Goal: Register for event/course

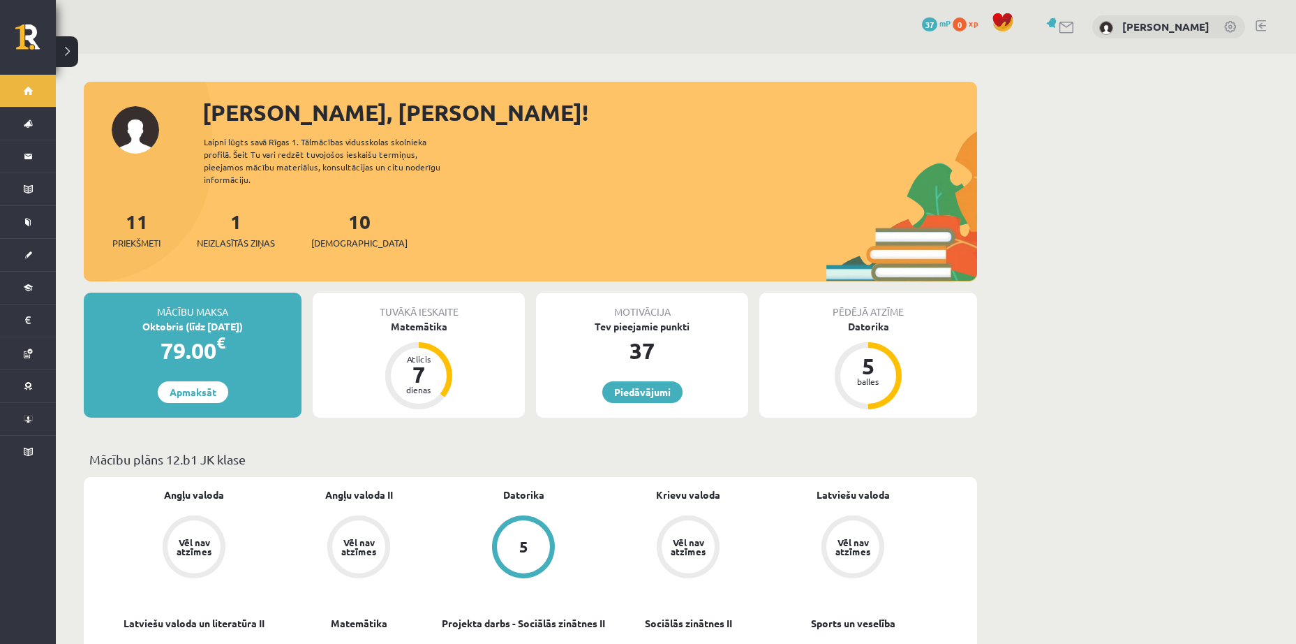
click at [1060, 24] on link at bounding box center [1053, 22] width 14 height 10
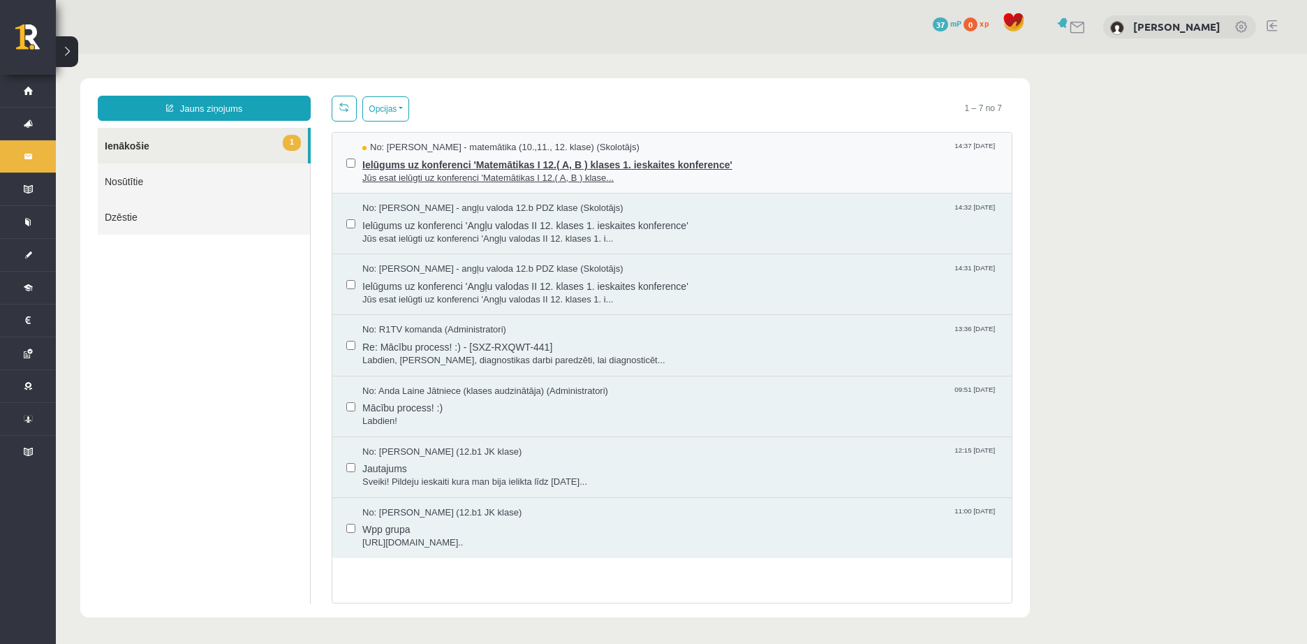
click at [522, 168] on span "Ielūgums uz konferenci 'Matemātikas I 12.( A, B ) klases 1. ieskaites konferenc…" at bounding box center [679, 162] width 635 height 17
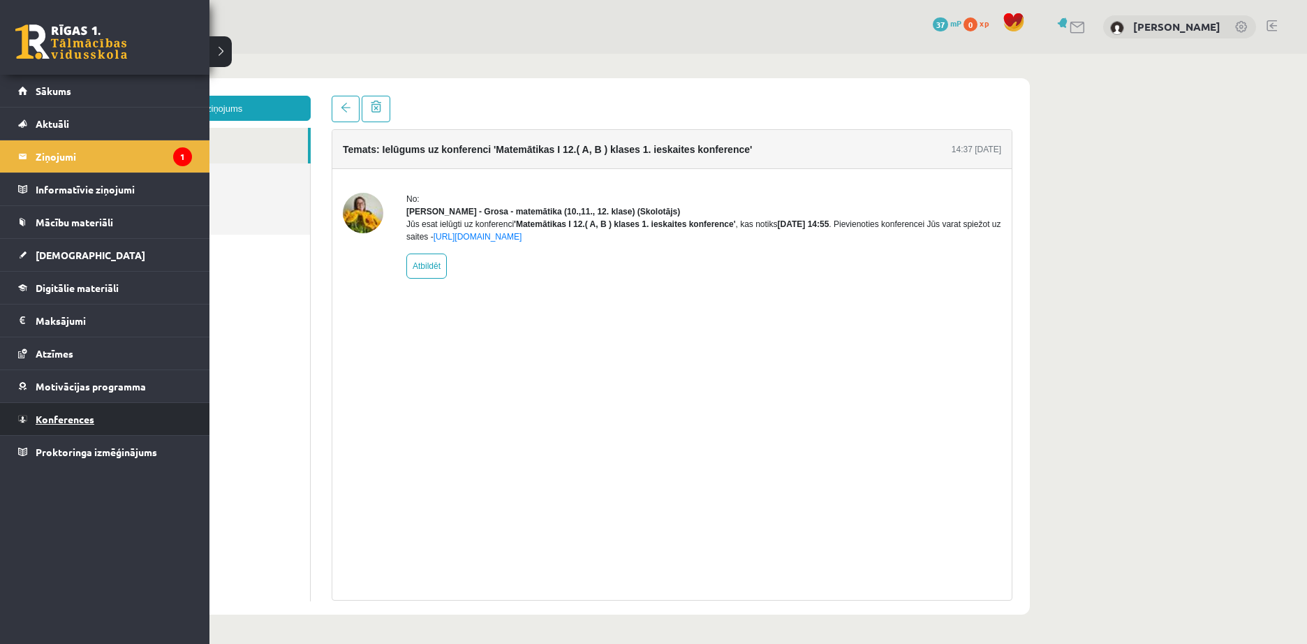
click at [74, 423] on span "Konferences" at bounding box center [65, 419] width 59 height 13
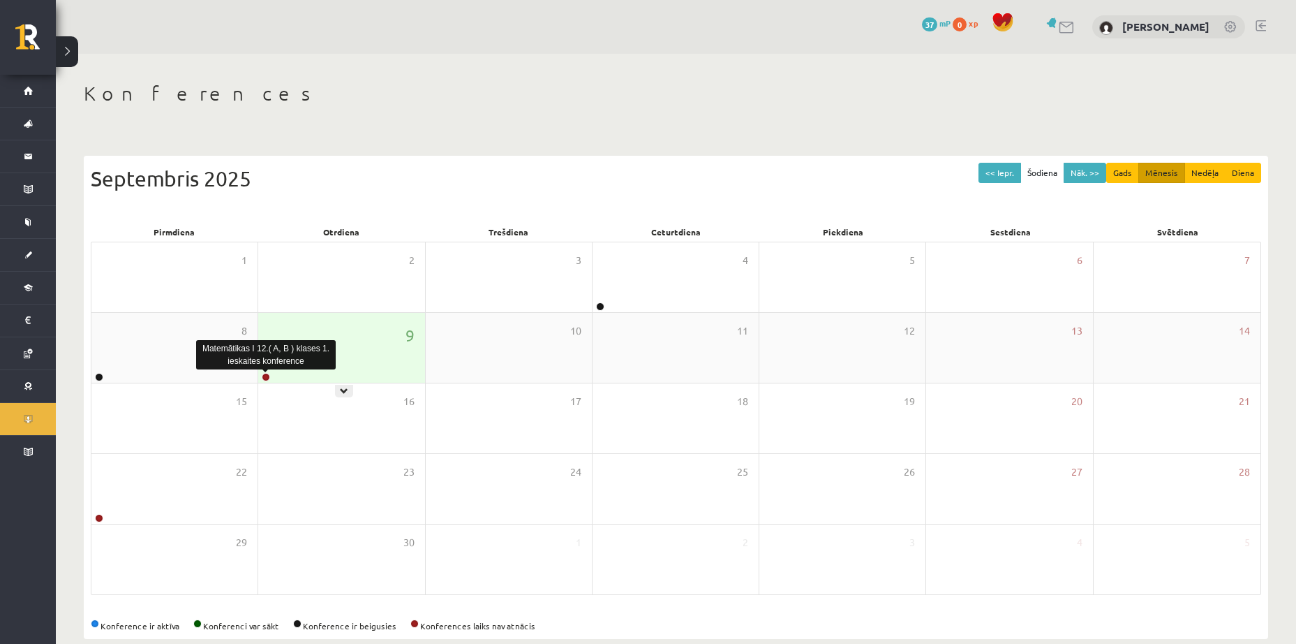
click at [262, 376] on link at bounding box center [266, 377] width 8 height 8
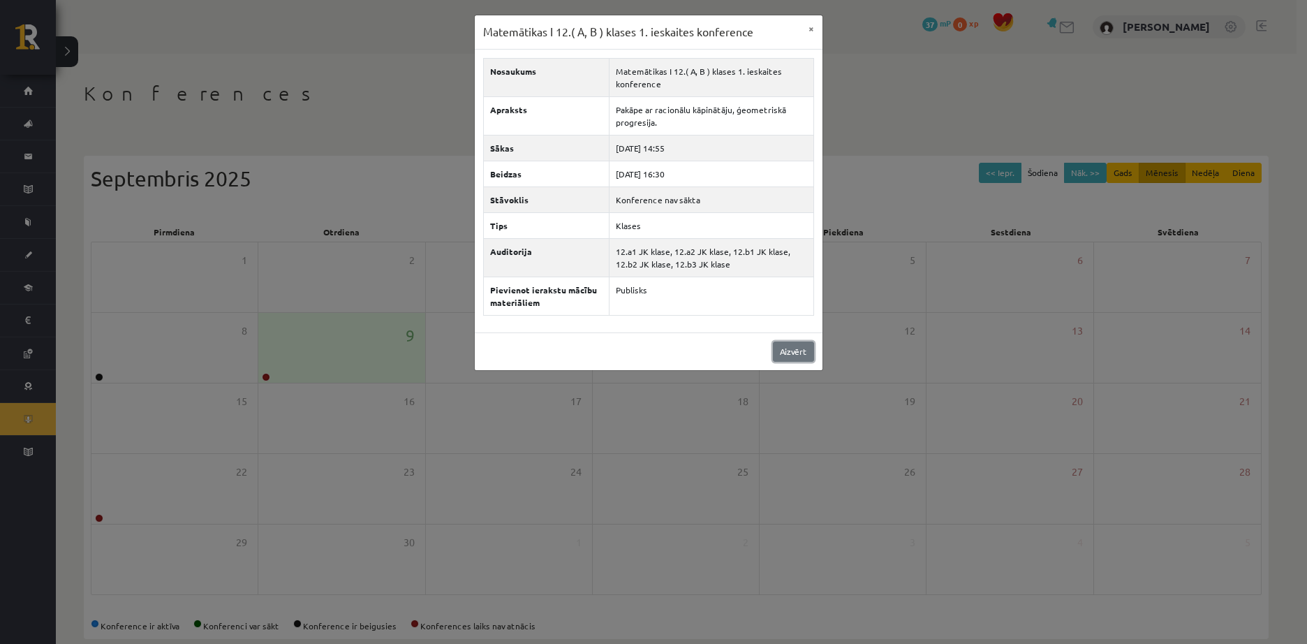
click at [782, 352] on link "Aizvērt" at bounding box center [793, 351] width 41 height 20
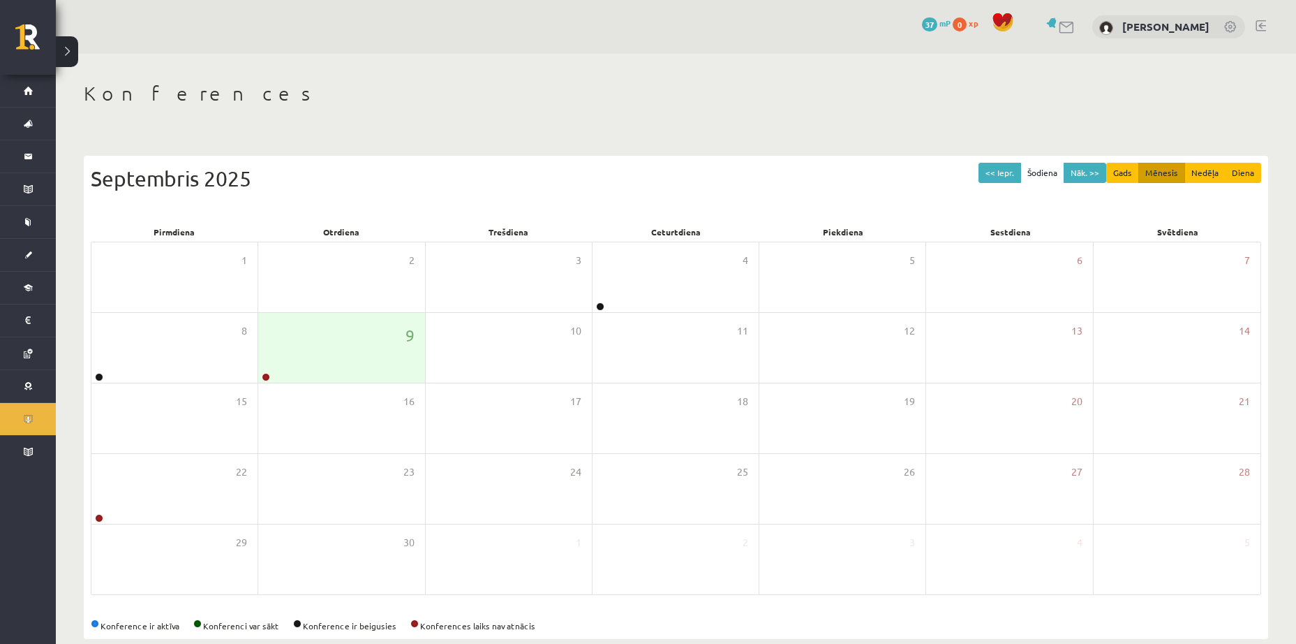
click at [1074, 25] on link at bounding box center [1067, 28] width 17 height 12
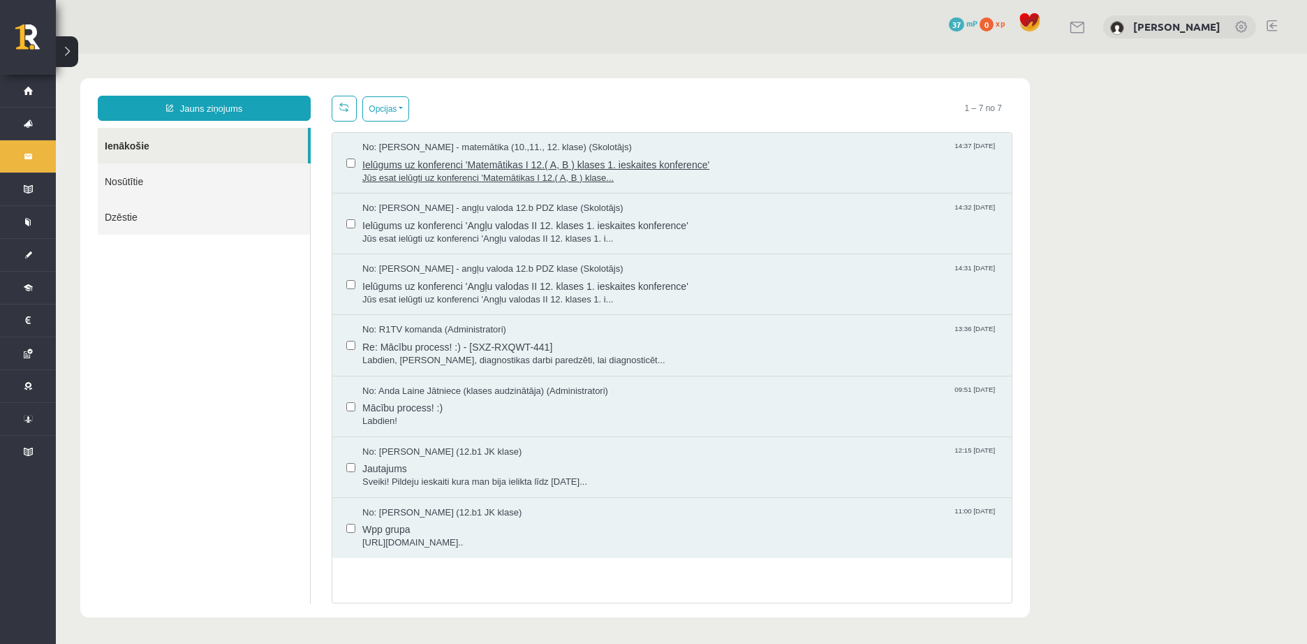
click at [519, 165] on span "Ielūgums uz konferenci 'Matemātikas I 12.( A, B ) klases 1. ieskaites konferenc…" at bounding box center [679, 162] width 635 height 17
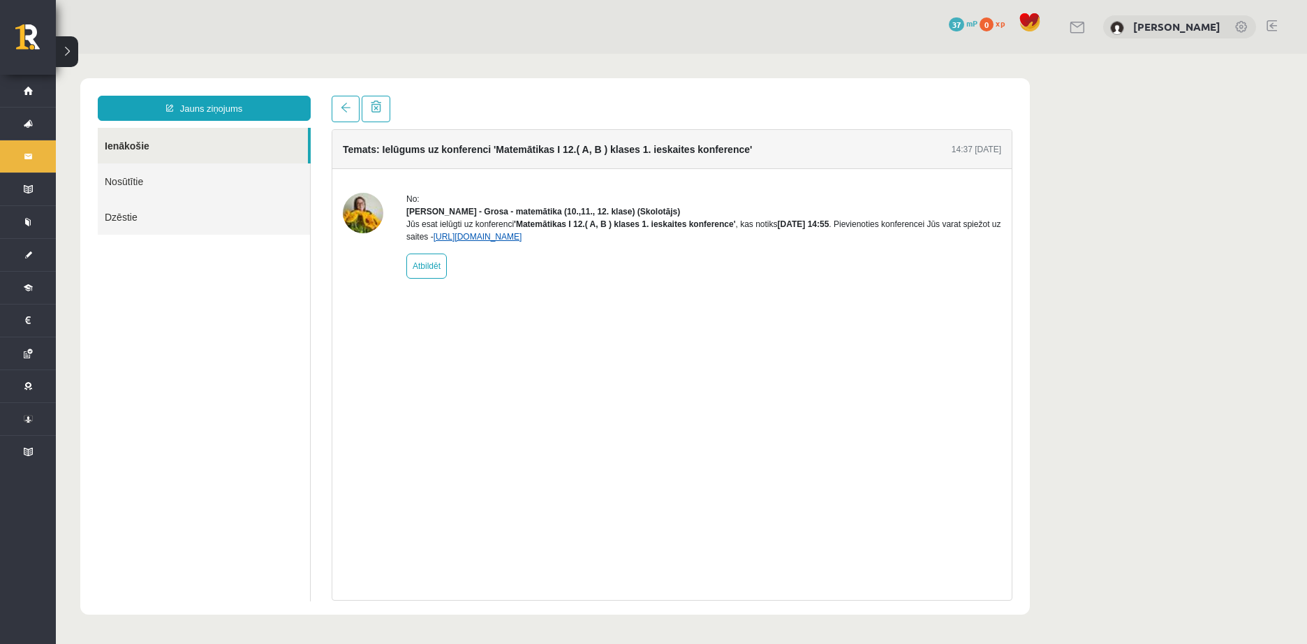
click at [522, 242] on link "https://eskola.r1tv.lv/conferences/4798/join" at bounding box center [477, 237] width 89 height 10
click at [566, 243] on div "Jūs esat ielūgti uz konferenci 'Matemātikas I 12.( A, B ) klases 1. ieskaites k…" at bounding box center [703, 230] width 595 height 25
click at [522, 242] on link "https://eskola.r1tv.lv/conferences/4798/join" at bounding box center [477, 237] width 89 height 10
click at [1208, 27] on link "[PERSON_NAME]" at bounding box center [1176, 27] width 87 height 14
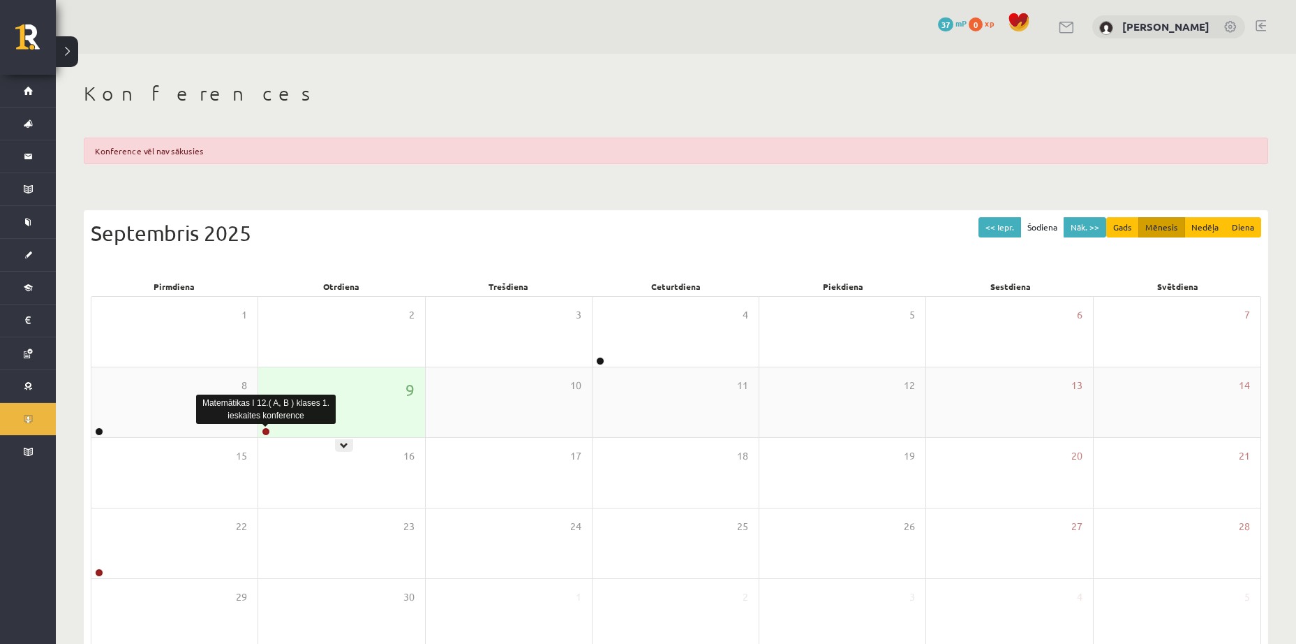
click at [267, 431] on link at bounding box center [266, 431] width 8 height 8
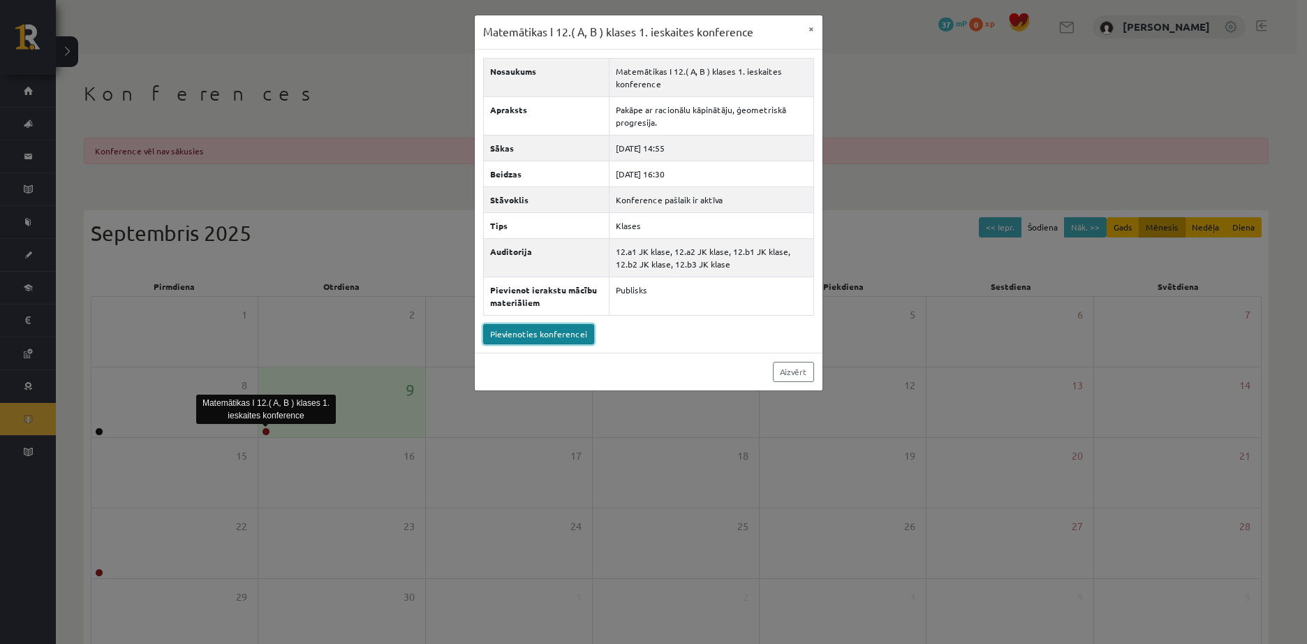
click at [565, 336] on link "Pievienoties konferencei" at bounding box center [538, 334] width 111 height 20
click at [558, 324] on link "Pievienoties konferencei" at bounding box center [538, 334] width 111 height 20
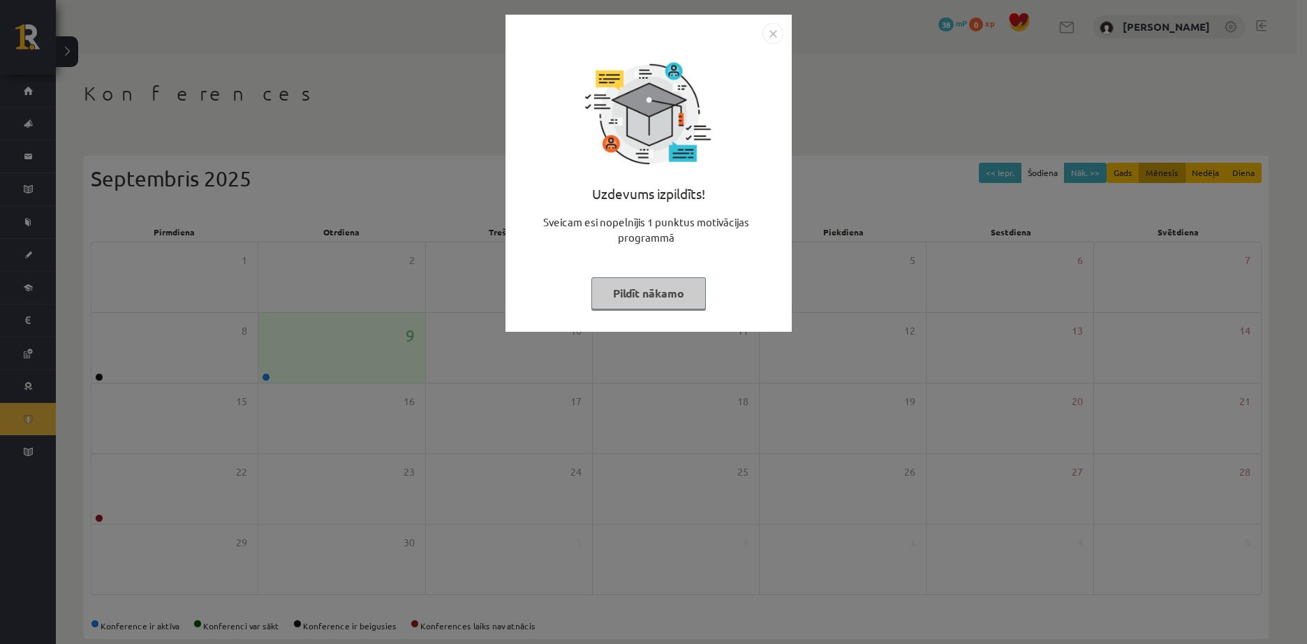
drag, startPoint x: 646, startPoint y: 291, endPoint x: 415, endPoint y: 200, distance: 248.5
click at [426, 204] on div "Uzdevums izpildīts! Sveicam esi nopelnījis 1 punktus motivācijas programmā Pild…" at bounding box center [653, 322] width 1307 height 644
drag, startPoint x: 415, startPoint y: 200, endPoint x: 702, endPoint y: 75, distance: 312.6
click at [422, 195] on div "Uzdevums izpildīts! Sveicam esi nopelnījis 1 punktus motivācijas programmā Pild…" at bounding box center [653, 322] width 1307 height 644
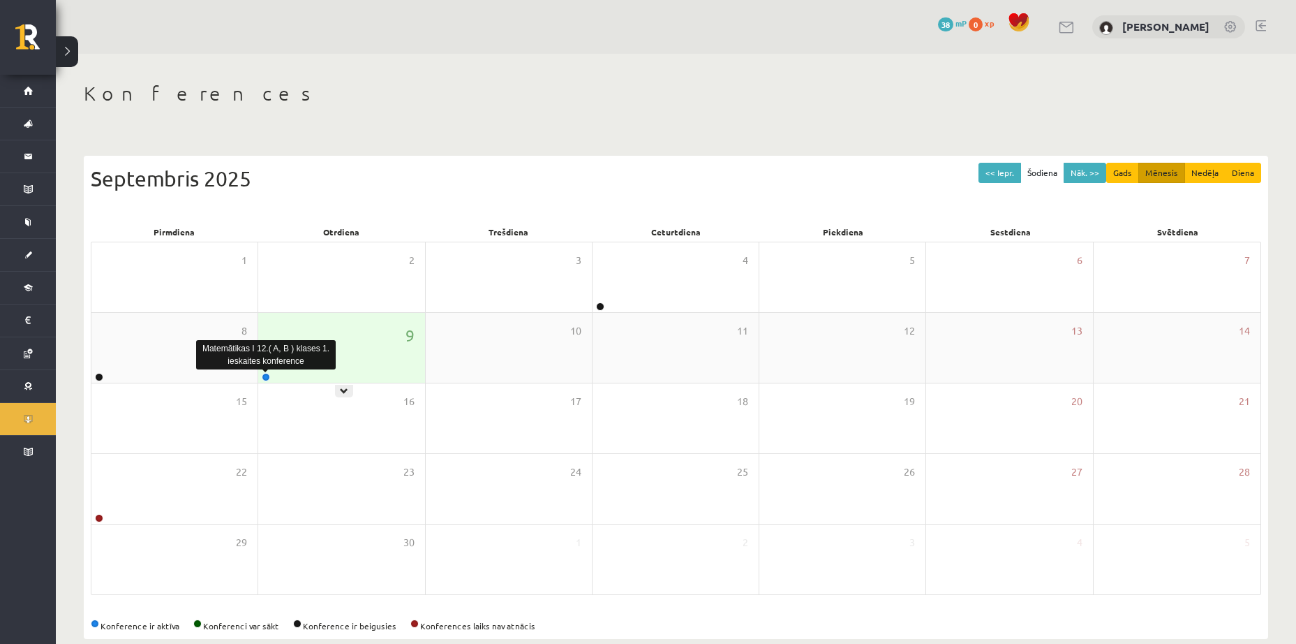
click at [269, 376] on link at bounding box center [266, 377] width 8 height 8
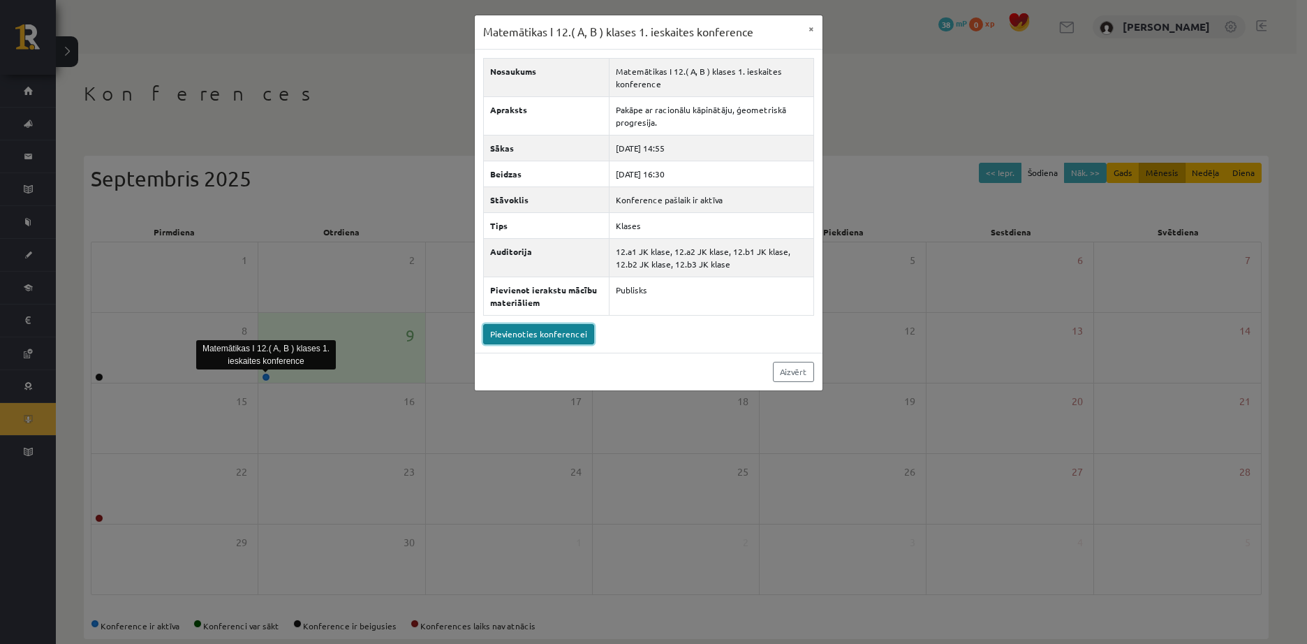
click at [551, 342] on link "Pievienoties konferencei" at bounding box center [538, 334] width 111 height 20
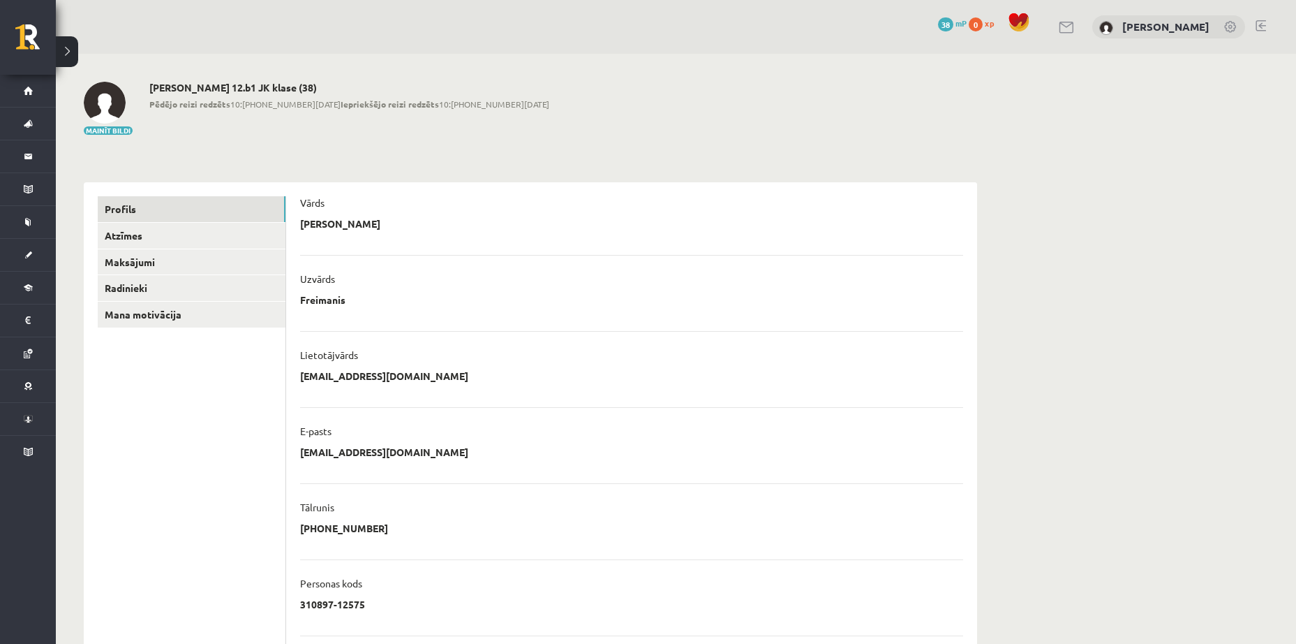
click at [436, 155] on div "**********" at bounding box center [530, 448] width 949 height 788
